Goal: Task Accomplishment & Management: Manage account settings

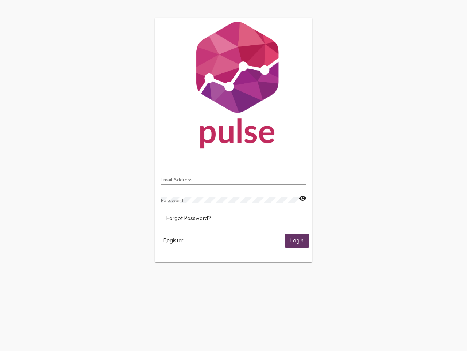
click at [234, 177] on input "Email Address" at bounding box center [234, 179] width 146 height 6
click at [303, 198] on mat-icon "visibility" at bounding box center [303, 198] width 8 height 9
click at [188, 218] on span "Forgot Password?" at bounding box center [189, 218] width 44 height 7
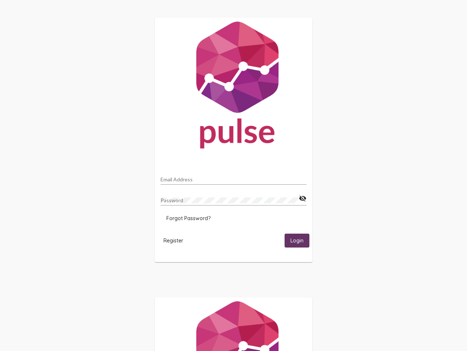
click at [173, 240] on span "Register" at bounding box center [174, 240] width 20 height 7
click at [297, 240] on html "Email Address Password visibility_off Forgot Password? Register Login" at bounding box center [233, 236] width 467 height 473
